Goal: Task Accomplishment & Management: Use online tool/utility

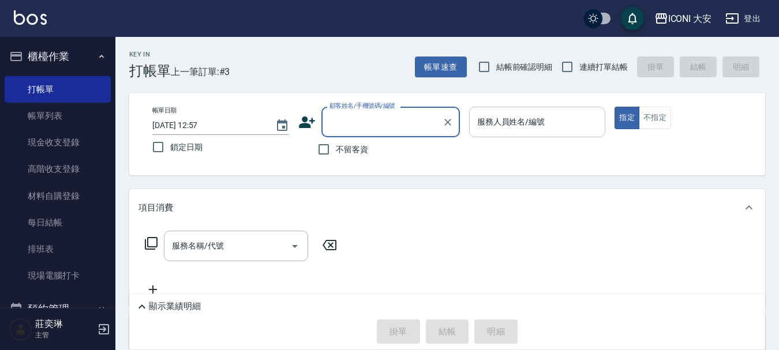
click at [539, 136] on div "服務人員姓名/編號" at bounding box center [537, 122] width 137 height 31
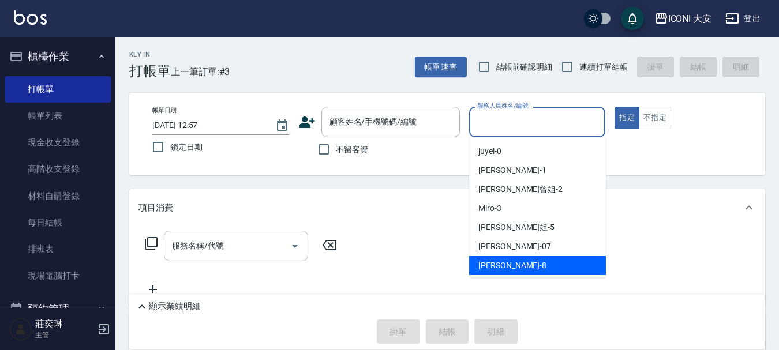
click at [503, 264] on span "Yulisa -8" at bounding box center [512, 266] width 68 height 12
type input "Yulisa-8"
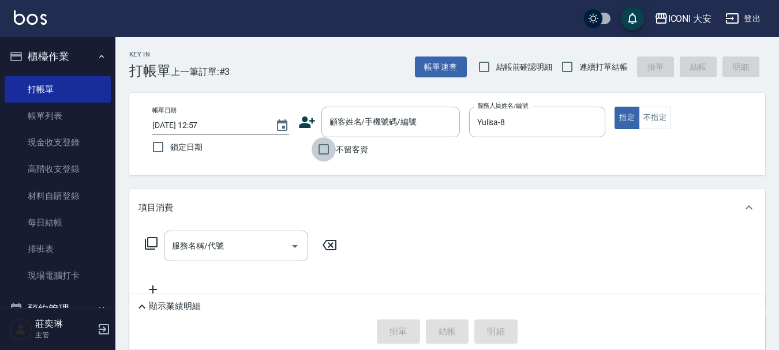
click at [323, 146] on input "不留客資" at bounding box center [324, 149] width 24 height 24
checkbox input "true"
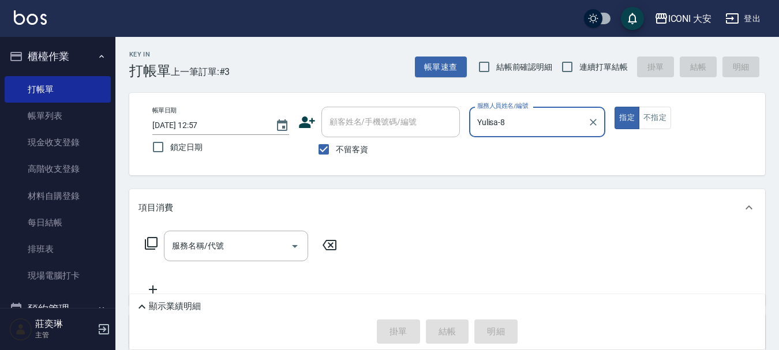
click at [153, 239] on icon at bounding box center [151, 244] width 14 height 14
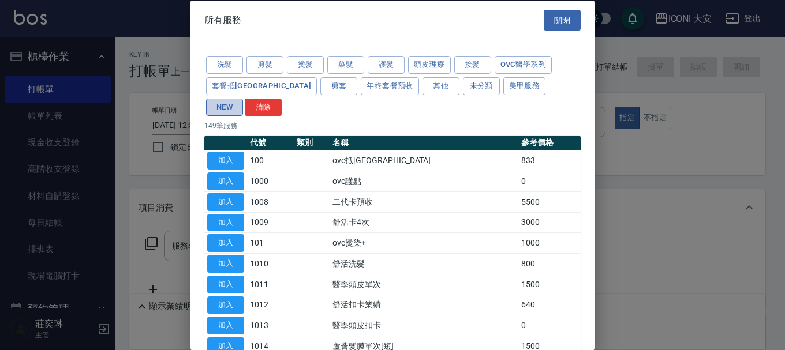
click at [243, 98] on button "NEW" at bounding box center [224, 107] width 37 height 18
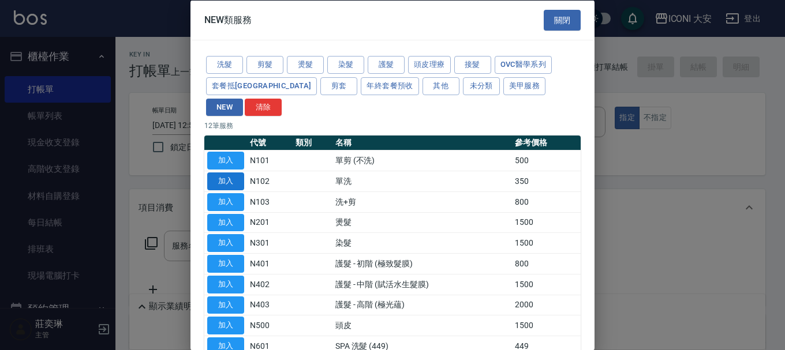
click at [232, 172] on button "加入" at bounding box center [225, 181] width 37 height 18
type input "單洗(N102)"
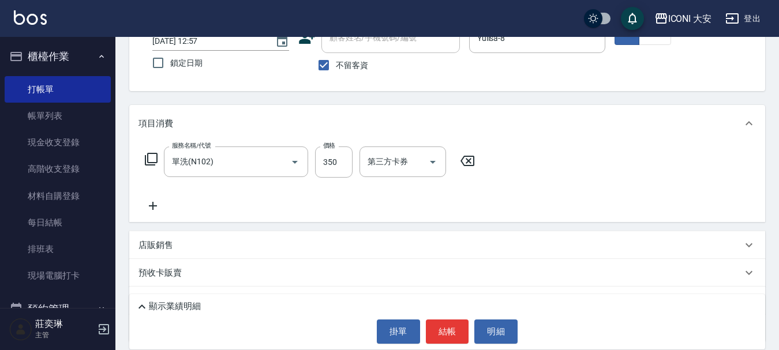
scroll to position [115, 0]
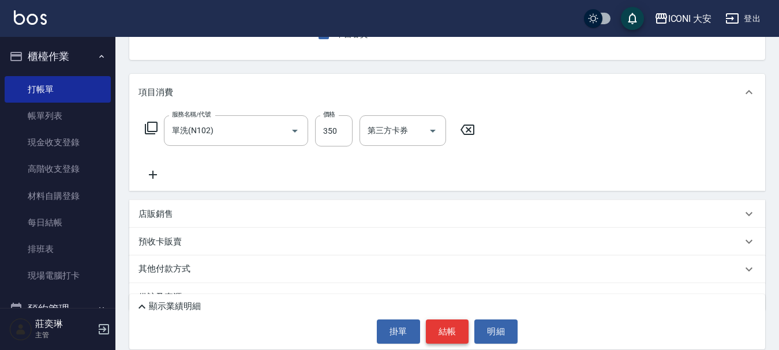
click at [450, 337] on button "結帳" at bounding box center [447, 332] width 43 height 24
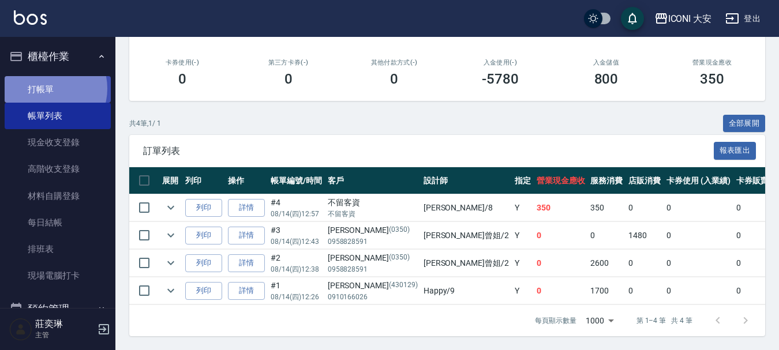
click at [48, 88] on link "打帳單" at bounding box center [58, 89] width 106 height 27
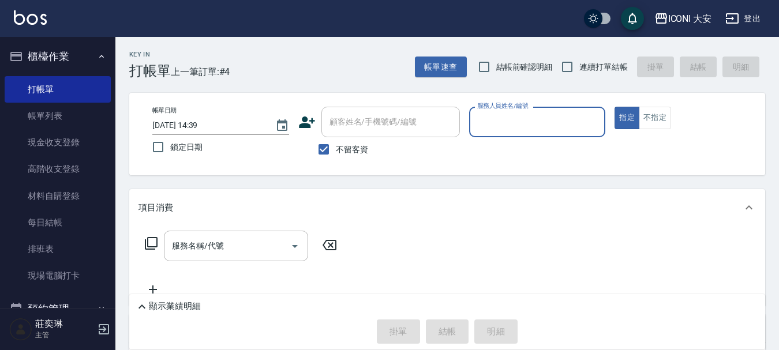
click at [504, 119] on input "服務人員姓名/編號" at bounding box center [537, 122] width 126 height 20
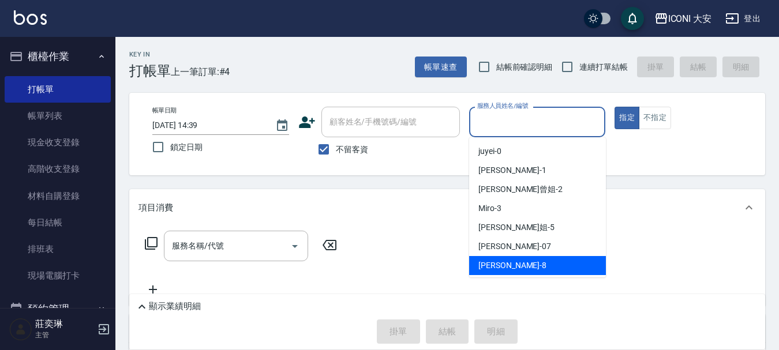
click at [487, 268] on span "Yulisa -8" at bounding box center [512, 266] width 68 height 12
type input "Yulisa-8"
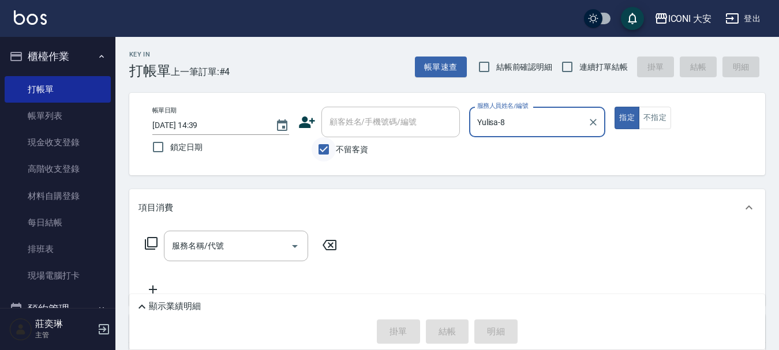
click at [335, 150] on input "不留客資" at bounding box center [324, 149] width 24 height 24
checkbox input "false"
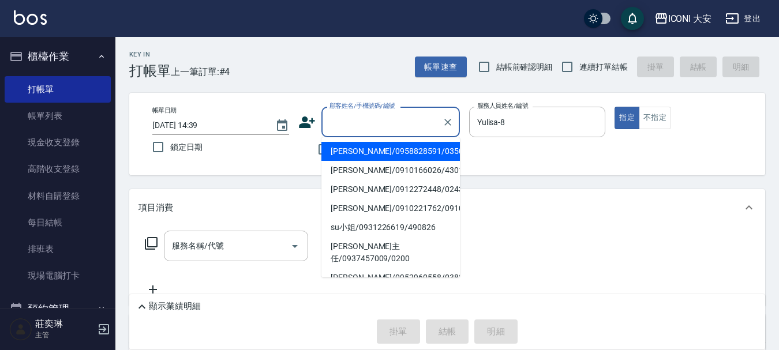
click at [330, 126] on input "顧客姓名/手機號碼/編號" at bounding box center [382, 122] width 111 height 20
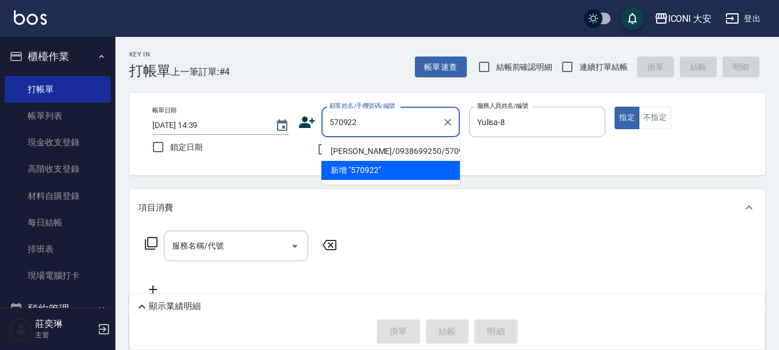
click at [402, 154] on li "[PERSON_NAME]/0938699250/570922" at bounding box center [390, 151] width 138 height 19
type input "[PERSON_NAME]/0938699250/570922"
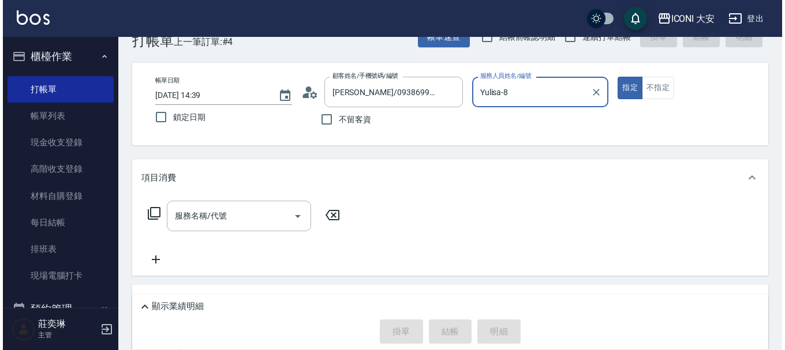
scroll to position [58, 0]
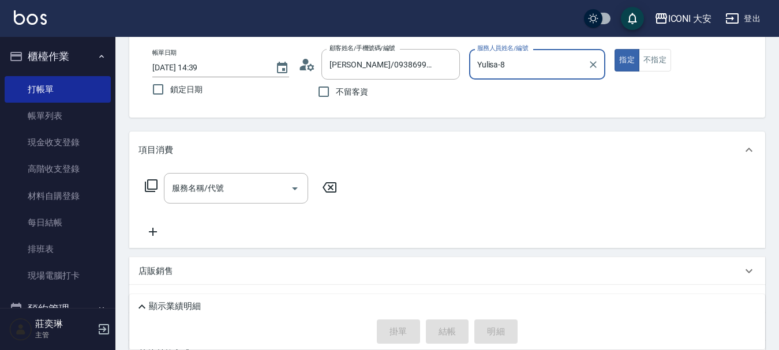
click at [155, 186] on icon at bounding box center [151, 186] width 14 height 14
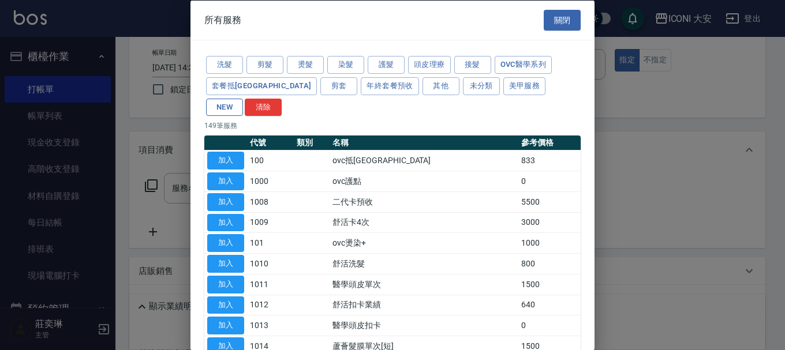
click at [243, 98] on button "NEW" at bounding box center [224, 107] width 37 height 18
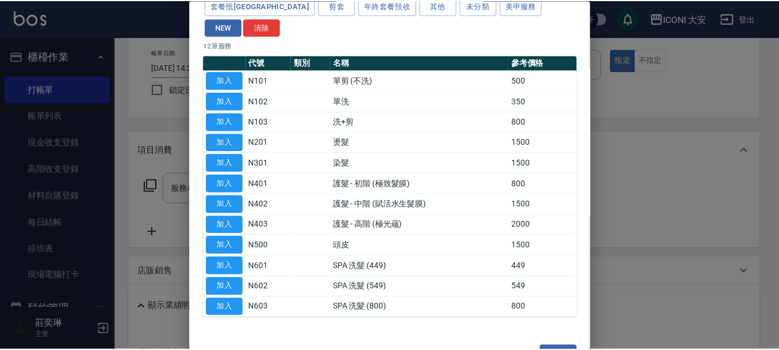
scroll to position [90, 0]
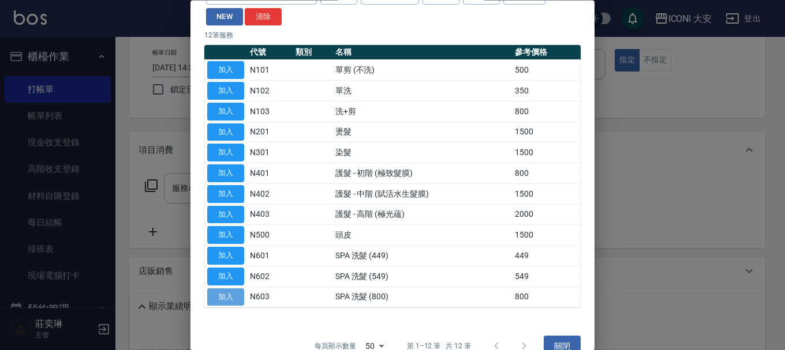
click at [227, 288] on button "加入" at bounding box center [225, 297] width 37 height 18
type input "SPA 洗髮 (800)(N603)"
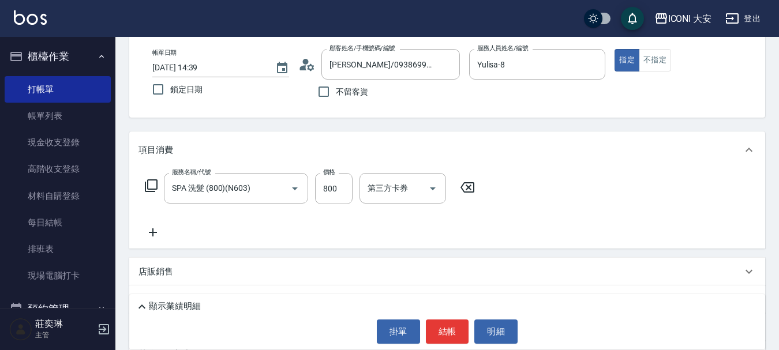
click at [148, 186] on icon at bounding box center [151, 185] width 13 height 13
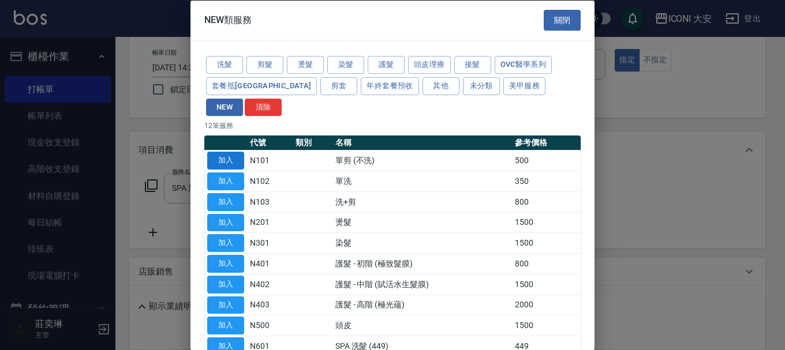
click at [213, 152] on button "加入" at bounding box center [225, 161] width 37 height 18
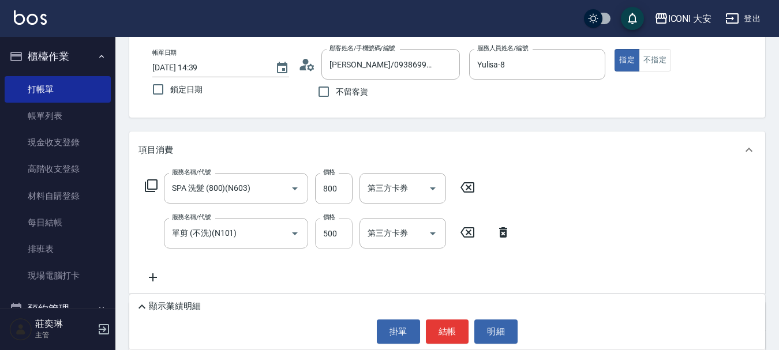
click at [343, 227] on input "500" at bounding box center [333, 233] width 37 height 31
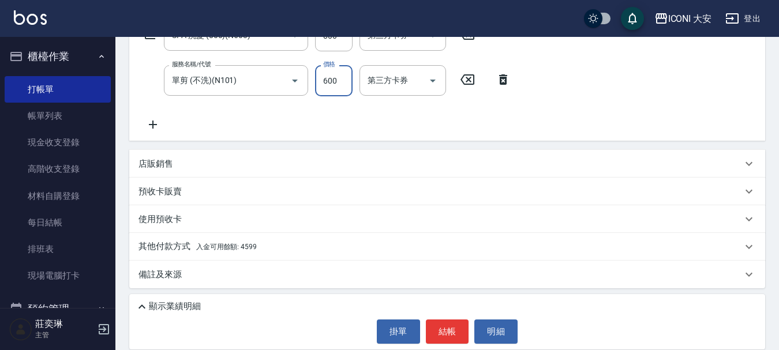
scroll to position [212, 0]
type input "600"
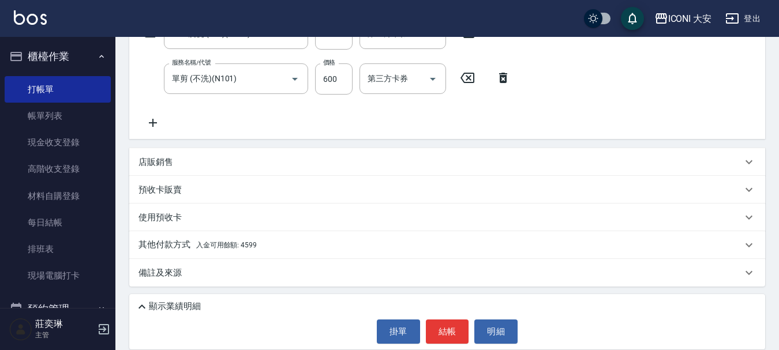
click at [172, 242] on p "其他付款方式 入金可用餘額: 4599" at bounding box center [197, 245] width 118 height 13
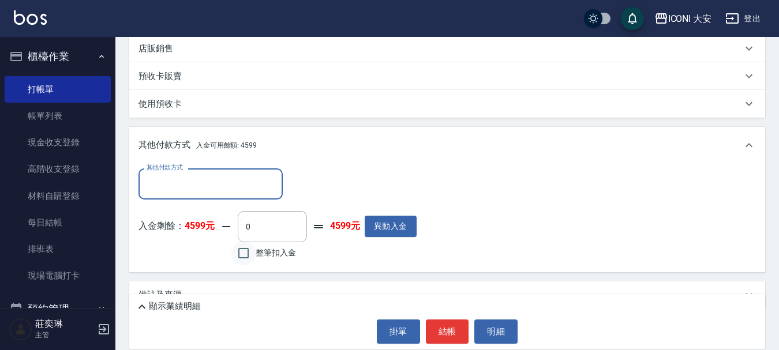
scroll to position [348, 0]
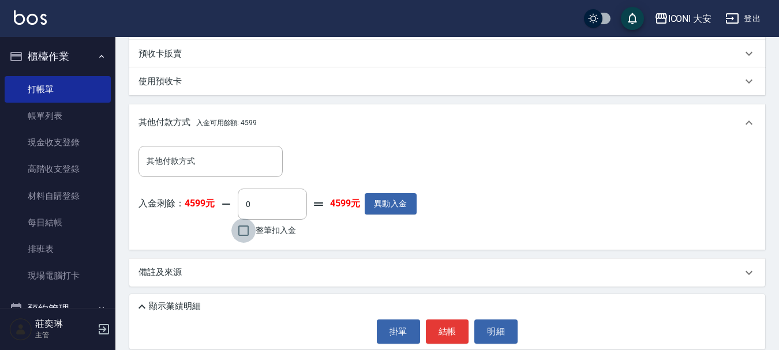
click at [241, 232] on input "整筆扣入金" at bounding box center [243, 231] width 24 height 24
checkbox input "true"
type input "1400"
click at [447, 335] on button "結帳" at bounding box center [447, 332] width 43 height 24
